Goal: Find specific page/section: Find specific page/section

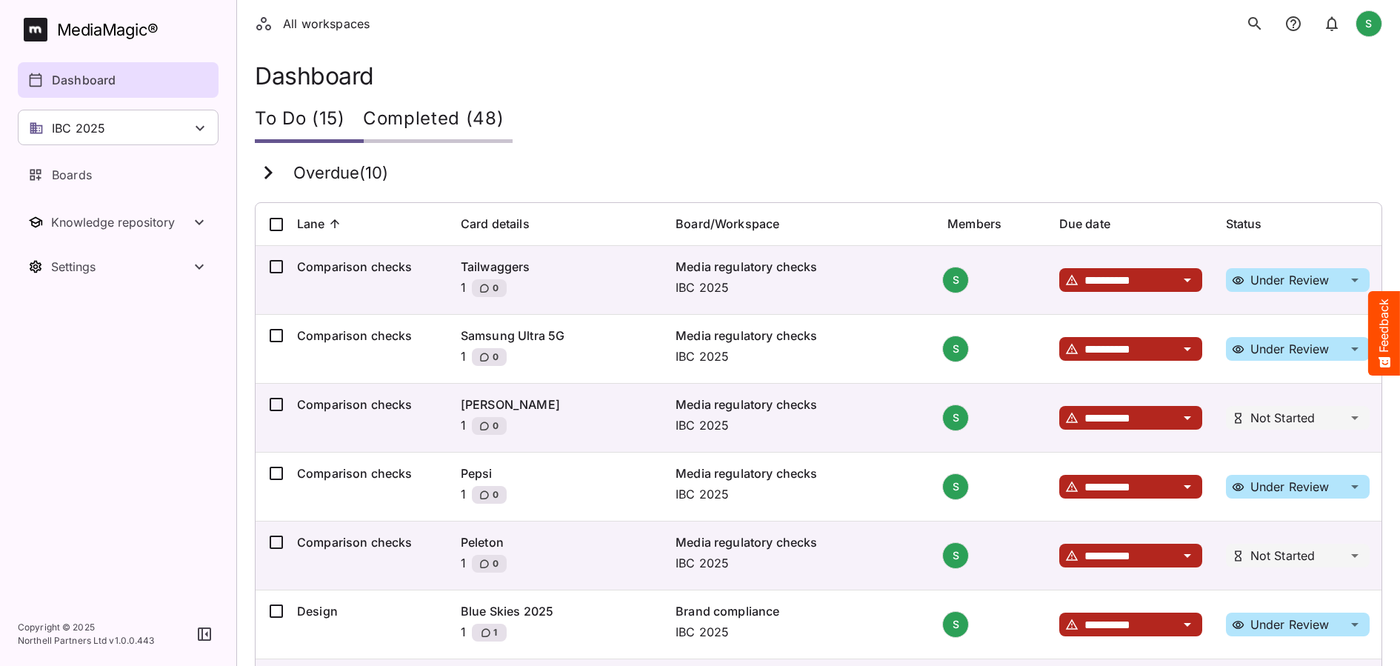
click at [1266, 24] on button "search" at bounding box center [1255, 24] width 30 height 30
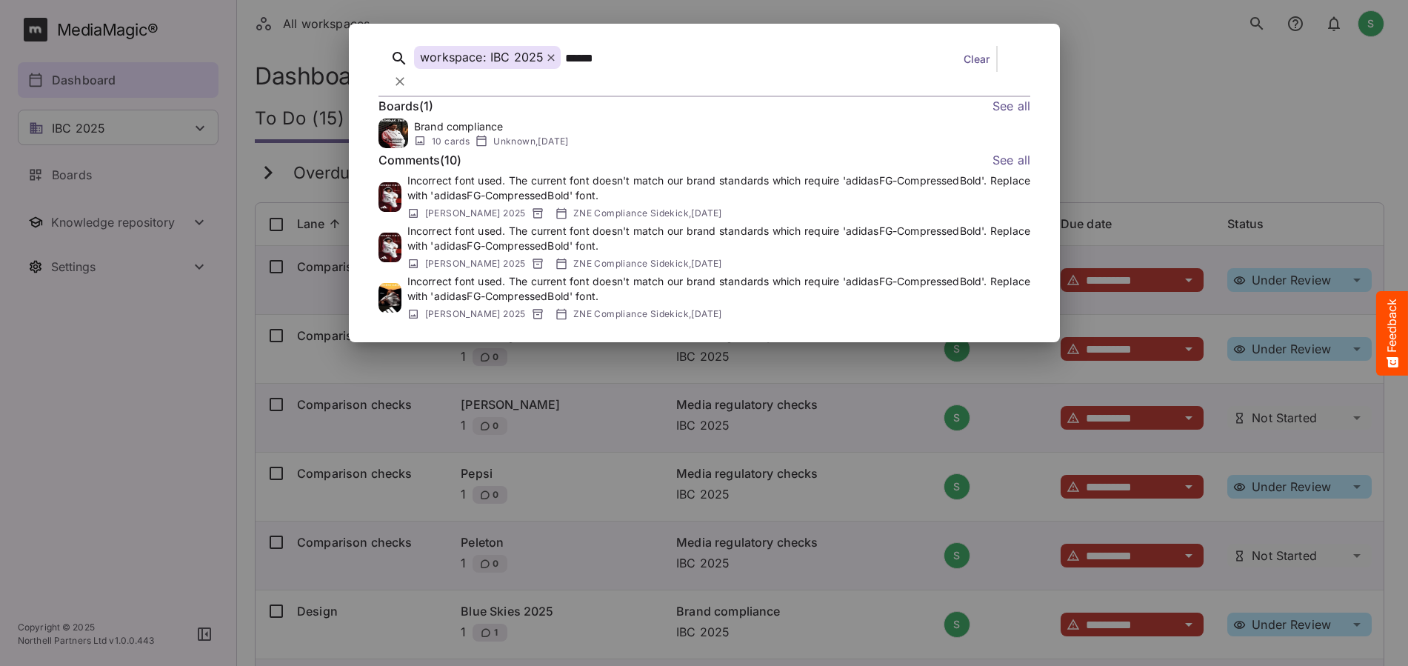
click at [1006, 97] on link "See all" at bounding box center [1011, 106] width 38 height 19
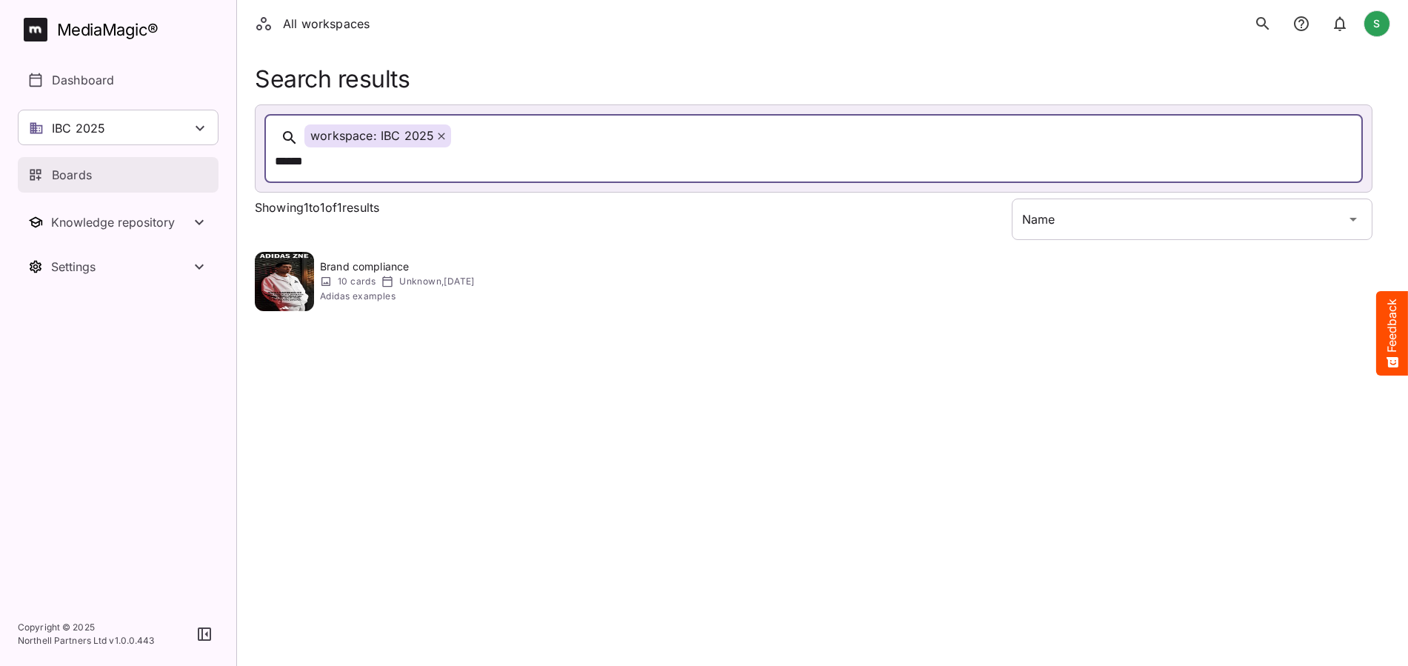
click at [130, 159] on link "Boards" at bounding box center [118, 175] width 201 height 36
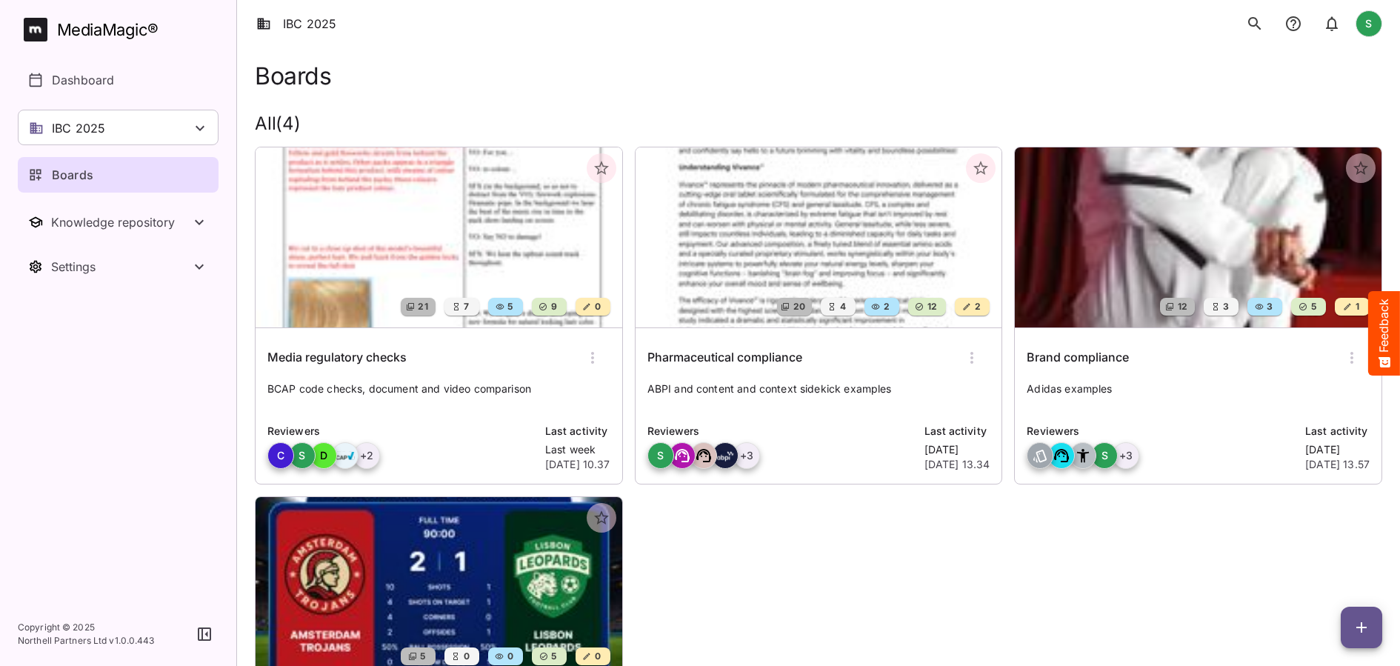
click at [1259, 21] on icon "search" at bounding box center [1255, 24] width 18 height 18
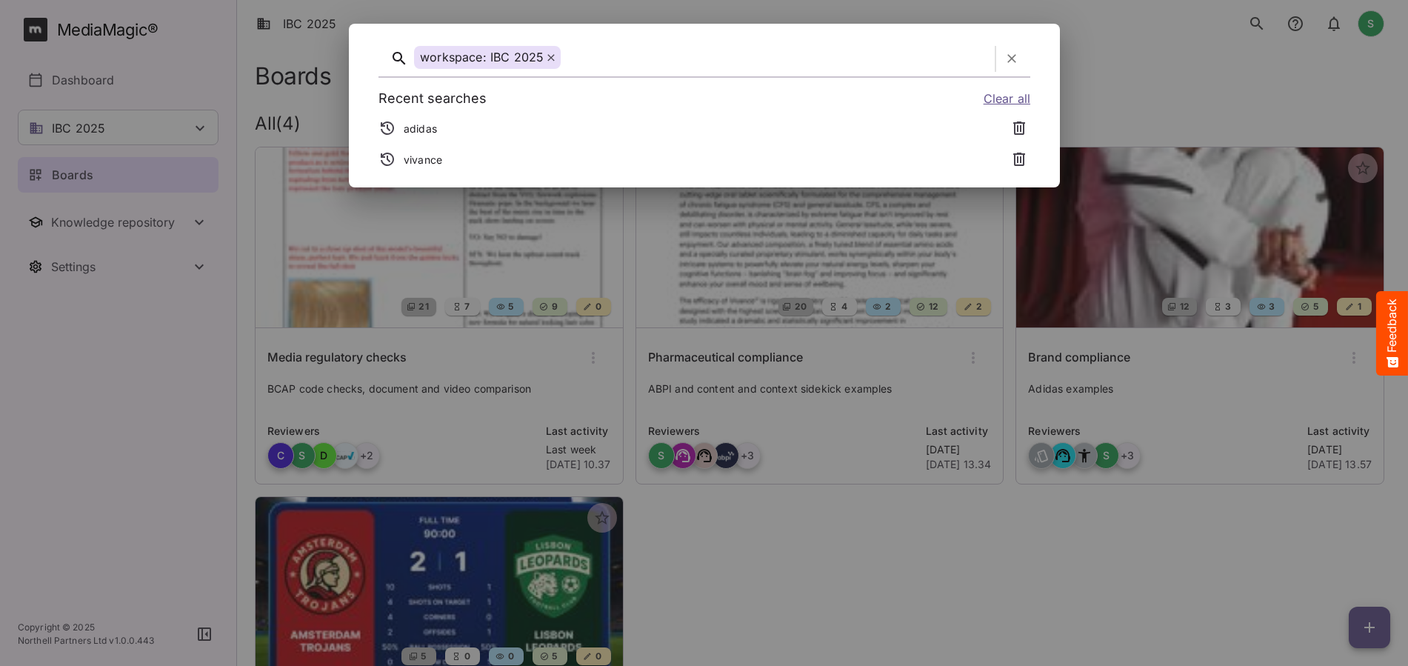
click at [686, 59] on div at bounding box center [777, 58] width 424 height 23
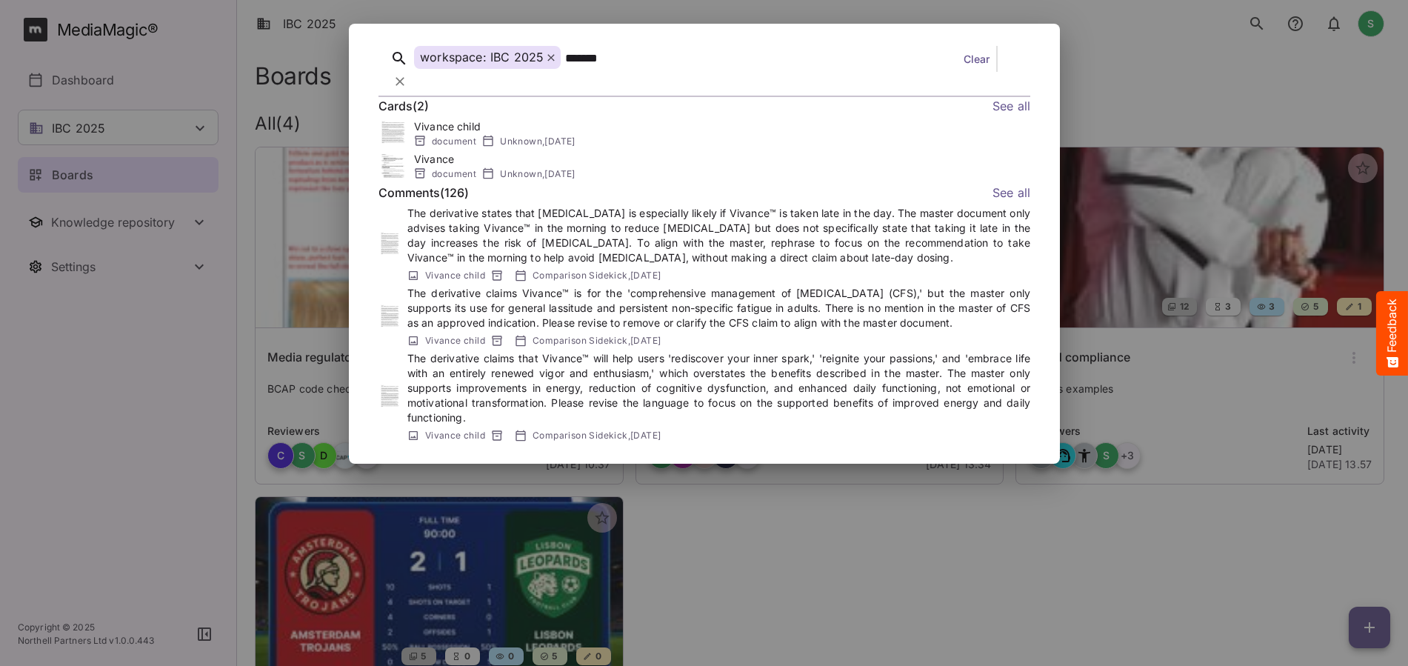
click at [316, 136] on div at bounding box center [704, 333] width 1408 height 666
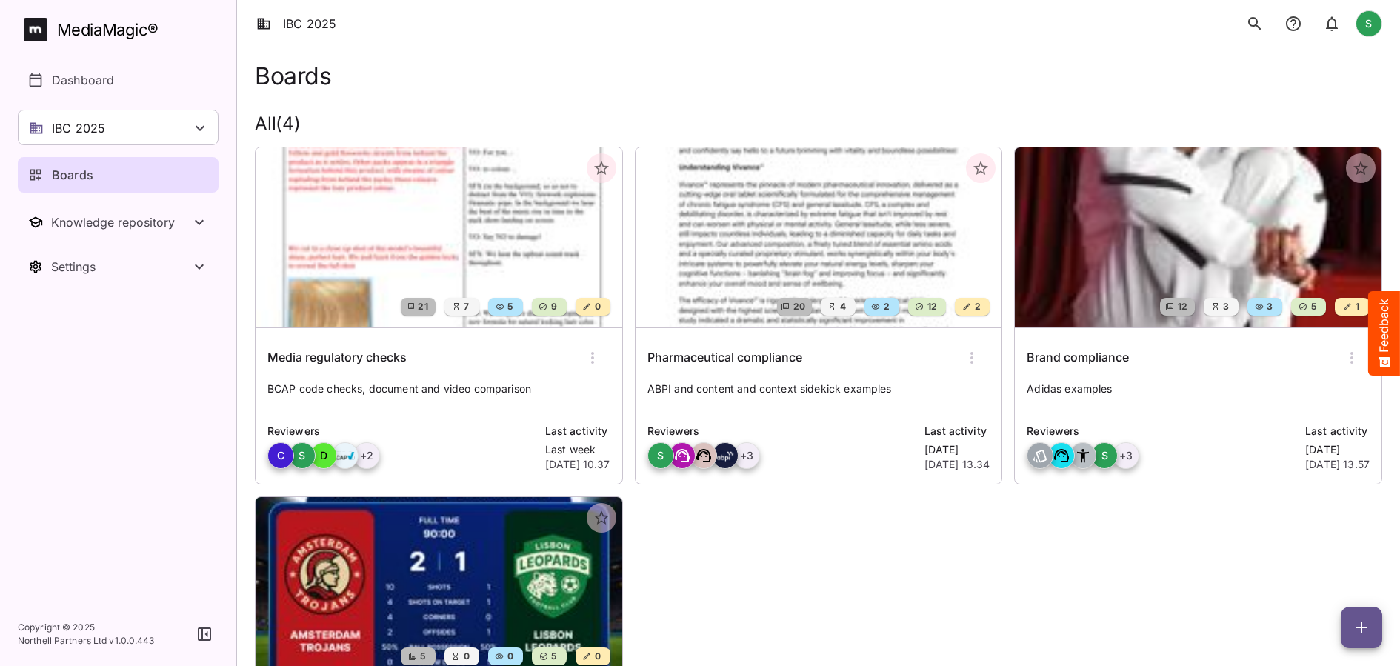
click at [1241, 27] on button "search" at bounding box center [1255, 24] width 30 height 30
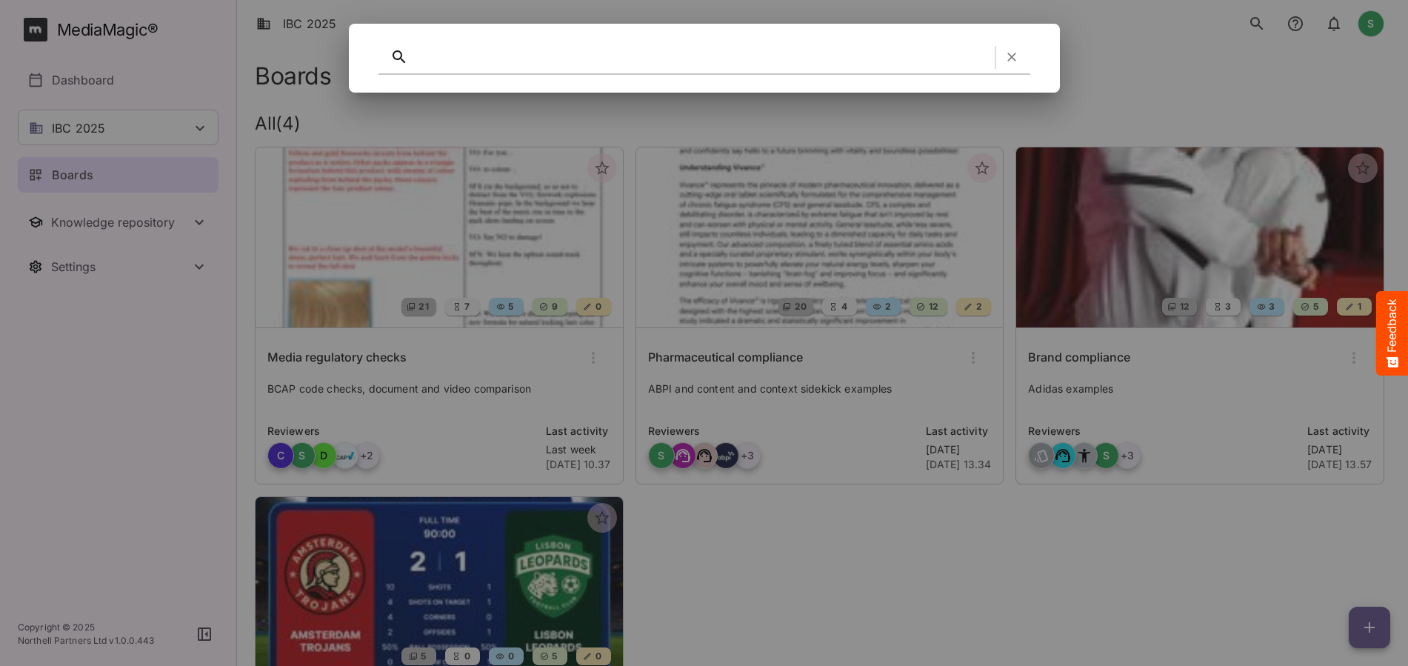
click at [803, 64] on div at bounding box center [701, 57] width 575 height 23
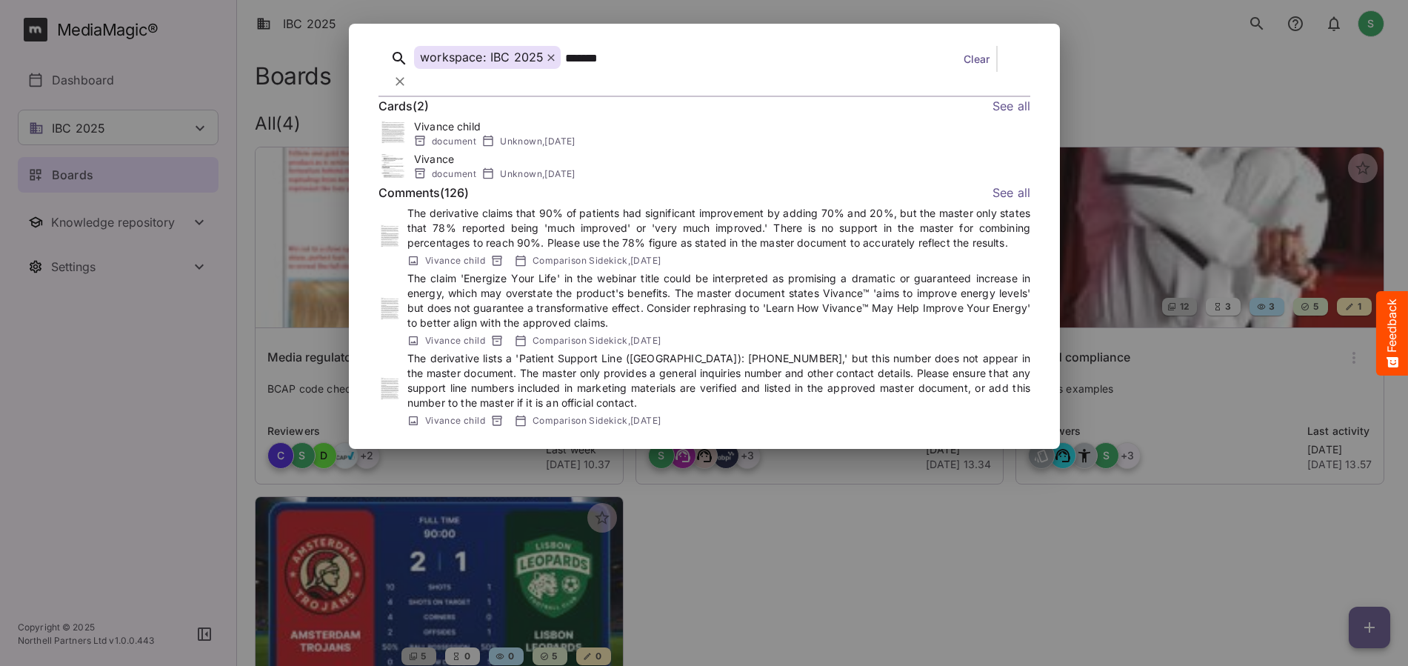
click at [287, 64] on div at bounding box center [704, 333] width 1408 height 666
